Goal: Find specific page/section: Find specific page/section

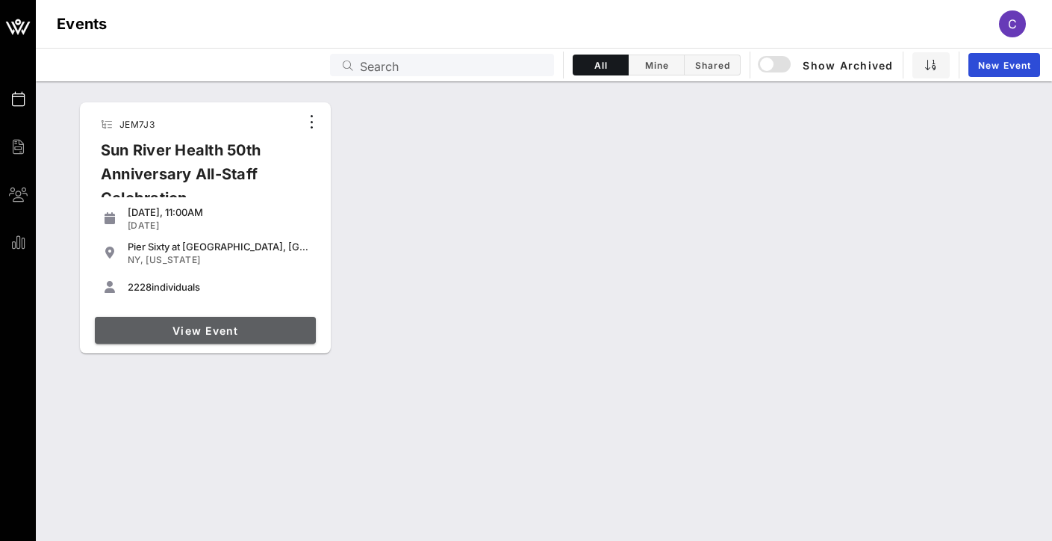
click at [217, 317] on link "View Event" at bounding box center [205, 330] width 221 height 27
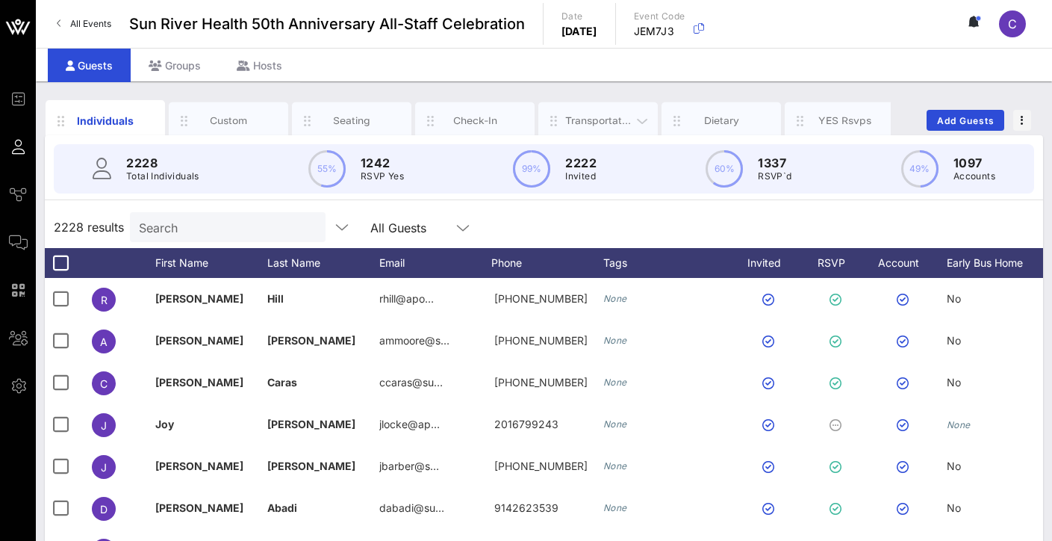
click at [582, 124] on div "Transportation" at bounding box center [598, 120] width 66 height 14
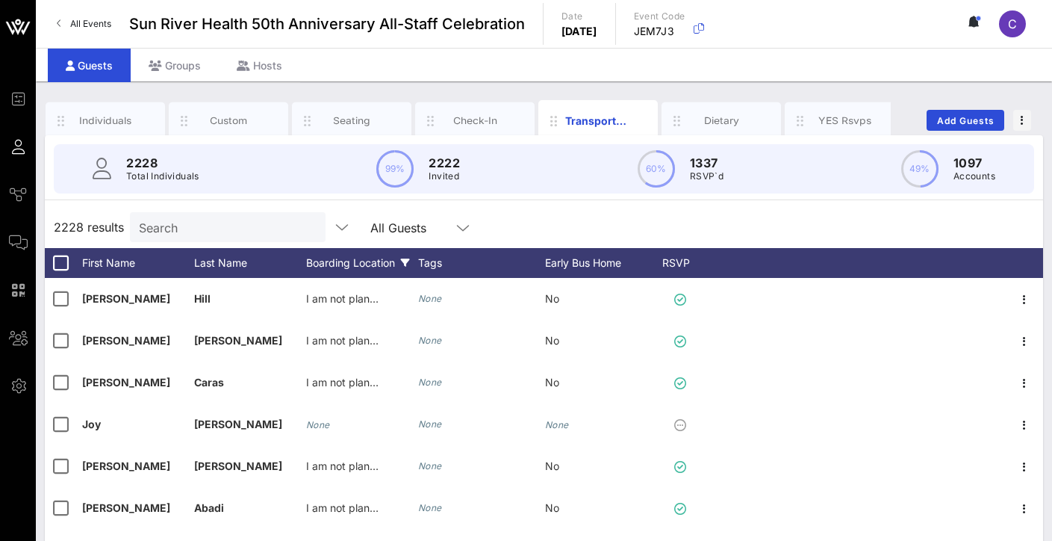
click at [385, 261] on div "Boarding Location" at bounding box center [362, 263] width 112 height 30
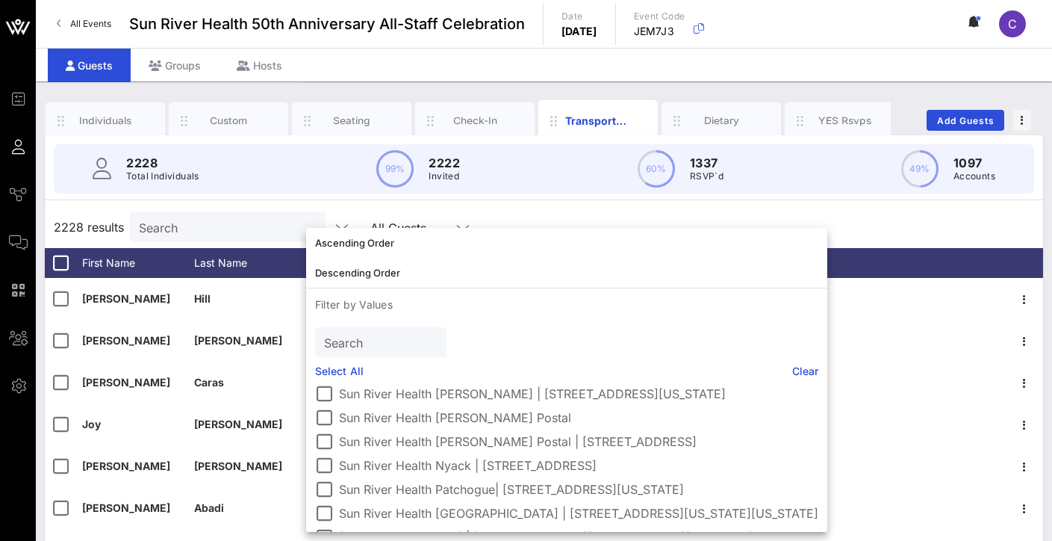
scroll to position [364, 0]
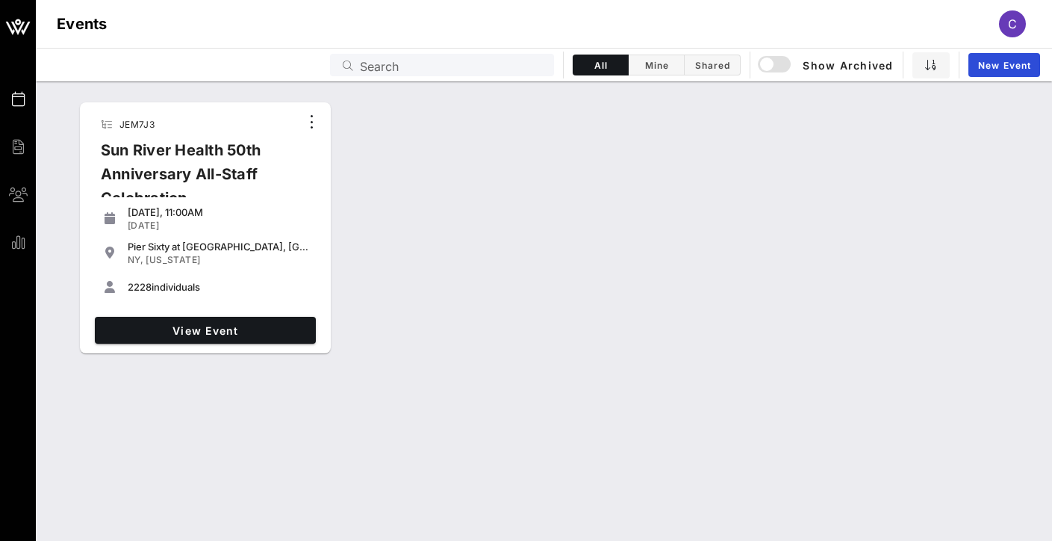
click at [198, 163] on div "Sun River Health 50th Anniversary All-Staff Celebration" at bounding box center [194, 180] width 211 height 84
click at [193, 331] on span "View Event" at bounding box center [205, 330] width 209 height 13
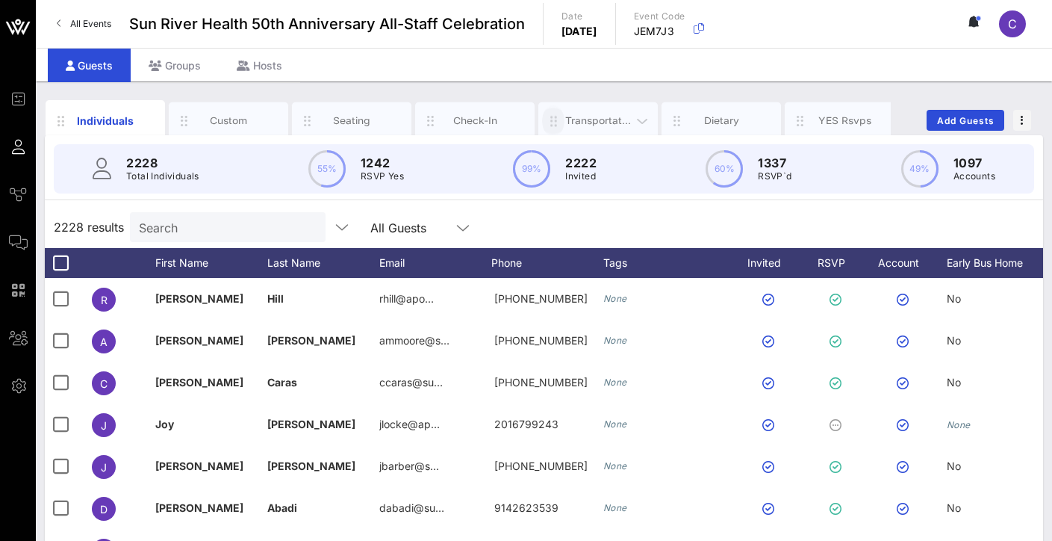
click at [561, 127] on icon "button" at bounding box center [553, 121] width 18 height 16
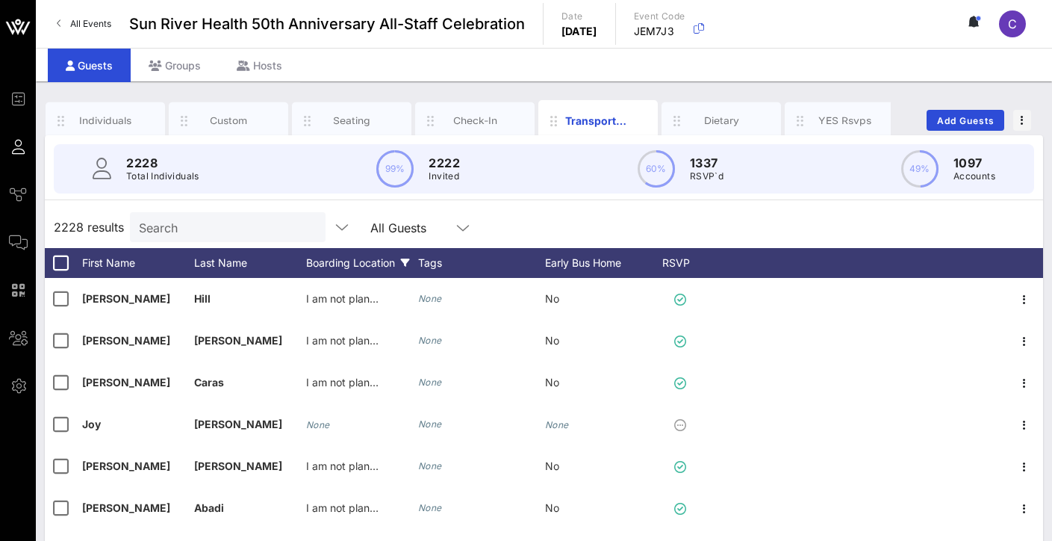
click at [385, 264] on div "Boarding Location" at bounding box center [362, 263] width 112 height 30
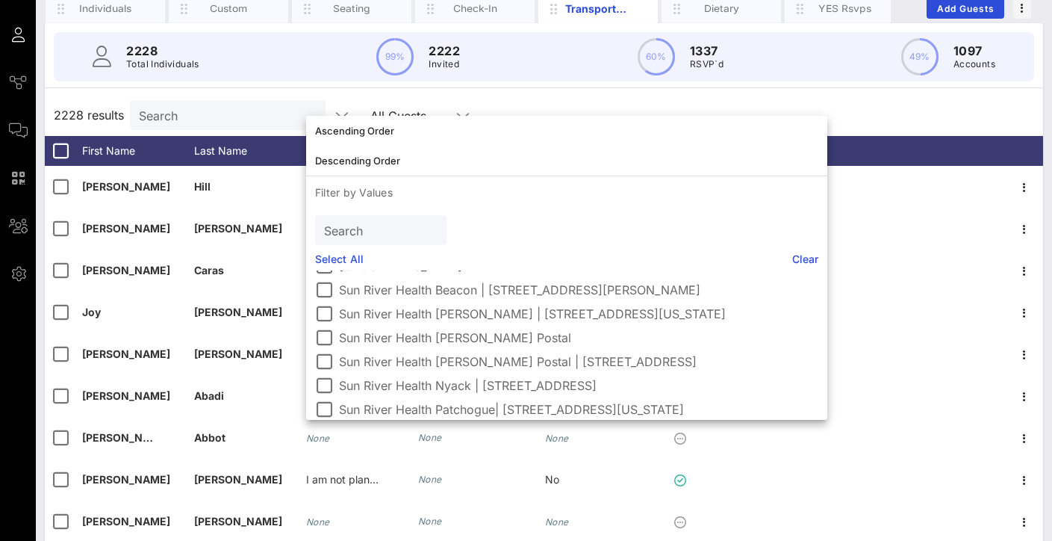
scroll to position [113, 0]
